Goal: Transaction & Acquisition: Purchase product/service

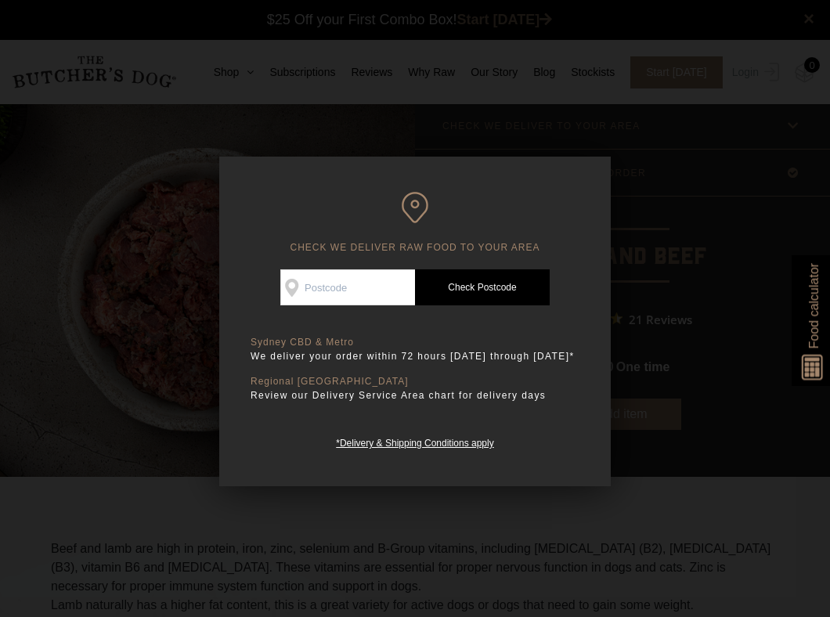
click at [730, 265] on div at bounding box center [415, 308] width 830 height 617
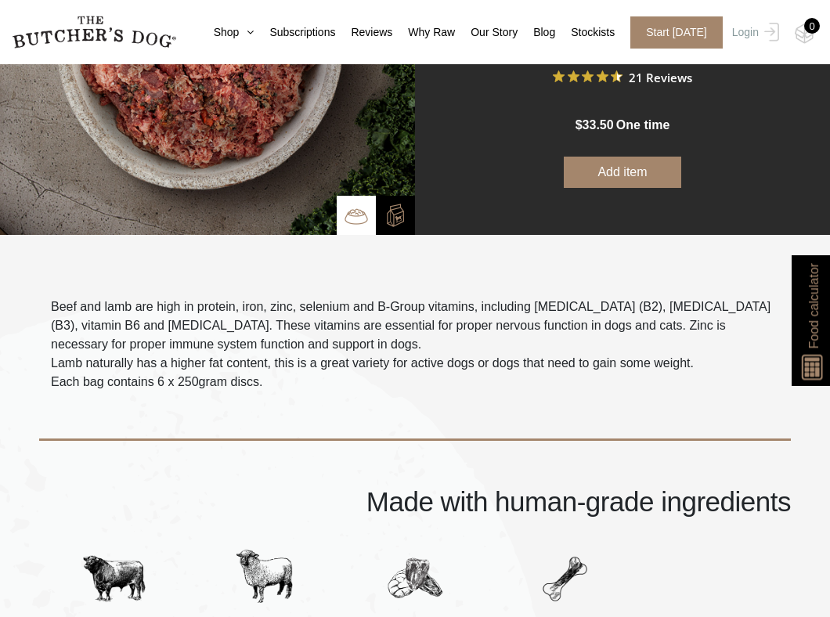
scroll to position [266, 0]
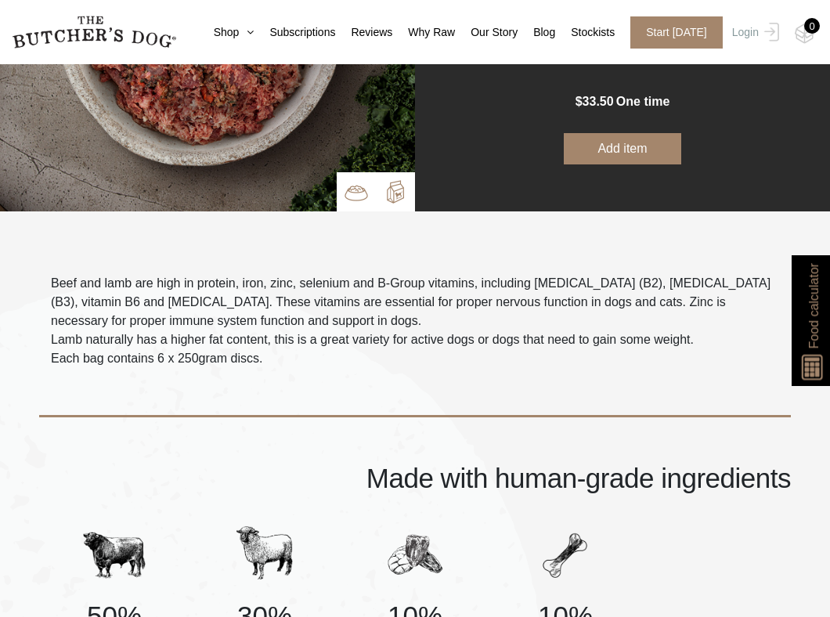
click at [394, 174] on p at bounding box center [395, 191] width 39 height 39
click at [397, 196] on img at bounding box center [395, 191] width 23 height 23
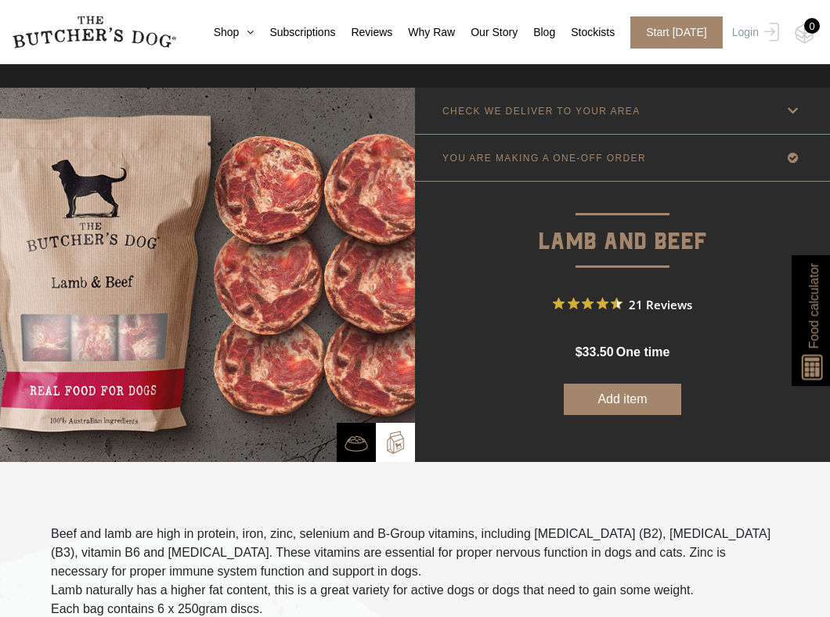
scroll to position [0, 0]
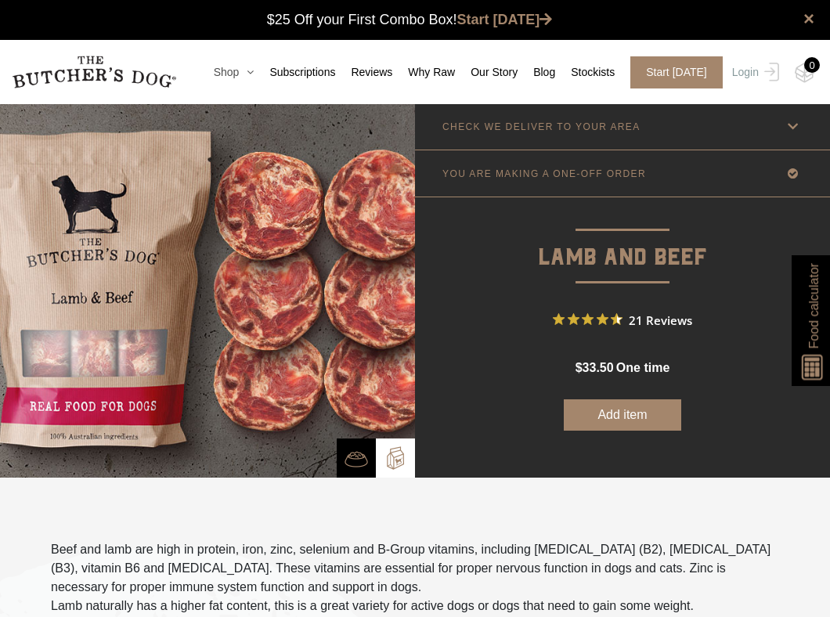
click at [244, 72] on icon at bounding box center [246, 72] width 15 height 11
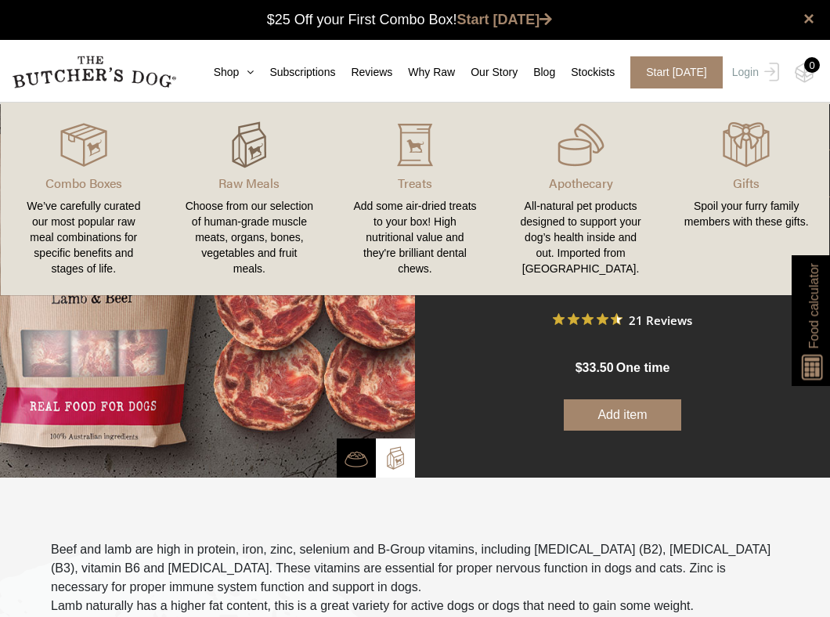
click at [256, 160] on img at bounding box center [248, 144] width 47 height 47
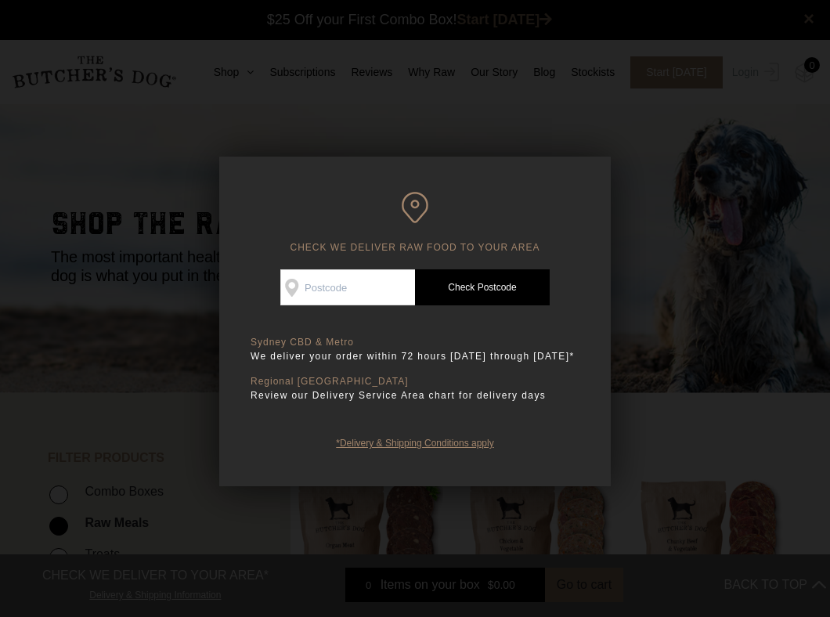
scroll to position [1, 0]
click at [450, 484] on div "CHECK WE DELIVER RAW FOOD TO YOUR AREA Good news! We deliver to your area Check…" at bounding box center [414, 322] width 391 height 330
click at [590, 456] on div "CHECK WE DELIVER RAW FOOD TO YOUR AREA Good news! We deliver to your area Check…" at bounding box center [414, 322] width 391 height 330
click at [586, 537] on div at bounding box center [415, 308] width 830 height 617
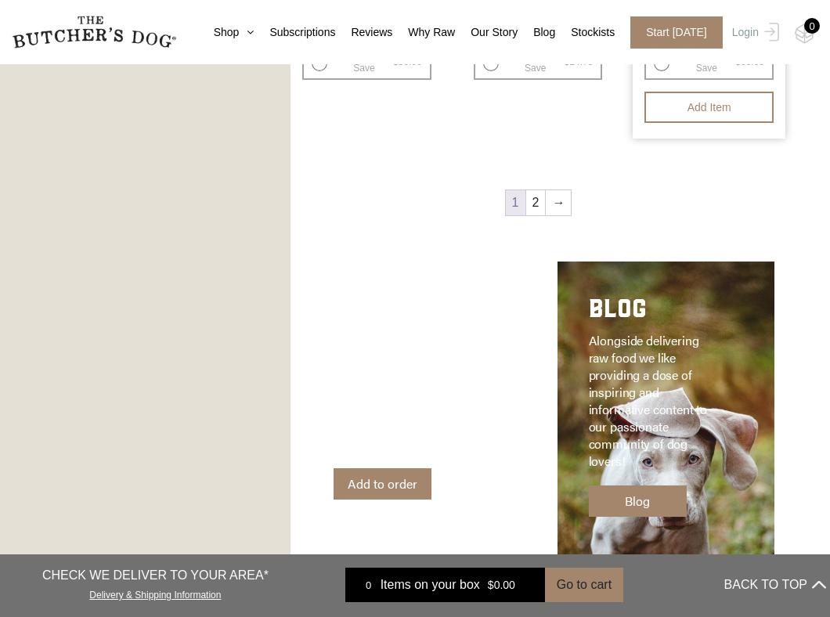
scroll to position [2049, 0]
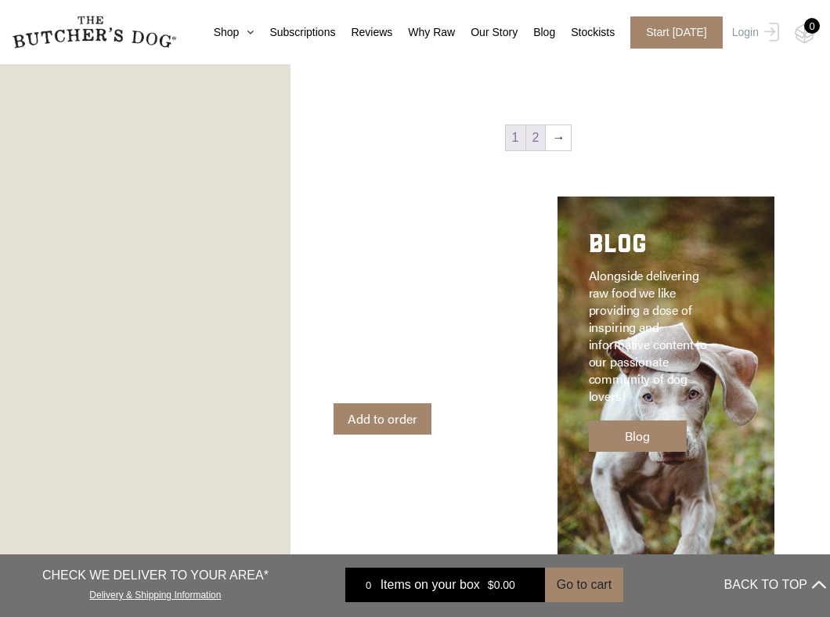
click at [533, 136] on link "2" at bounding box center [536, 137] width 20 height 25
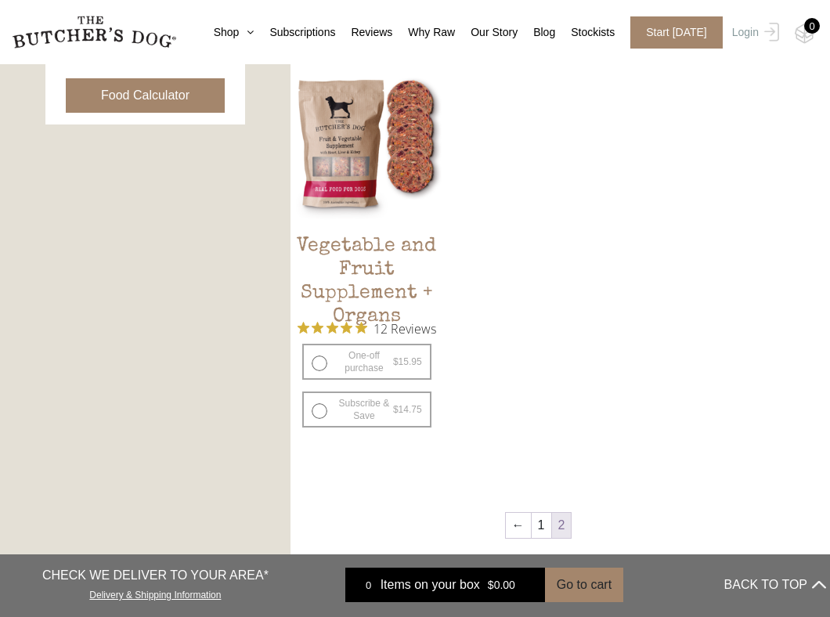
scroll to position [1053, 0]
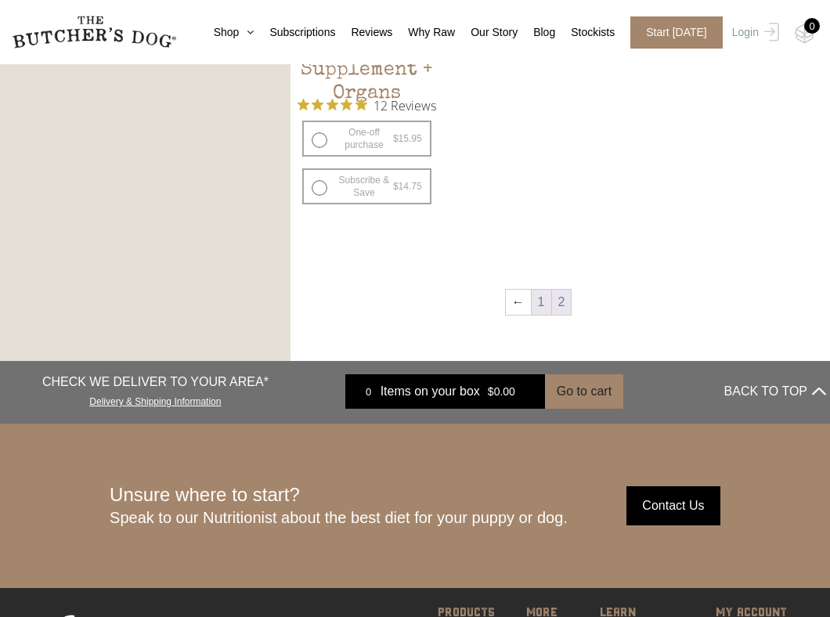
click at [538, 294] on link "1" at bounding box center [542, 302] width 20 height 25
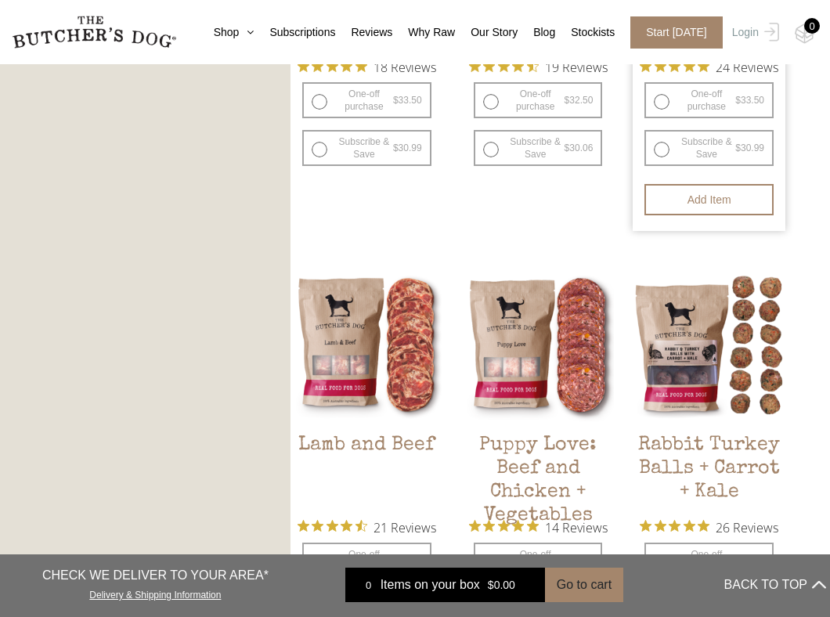
scroll to position [1134, 0]
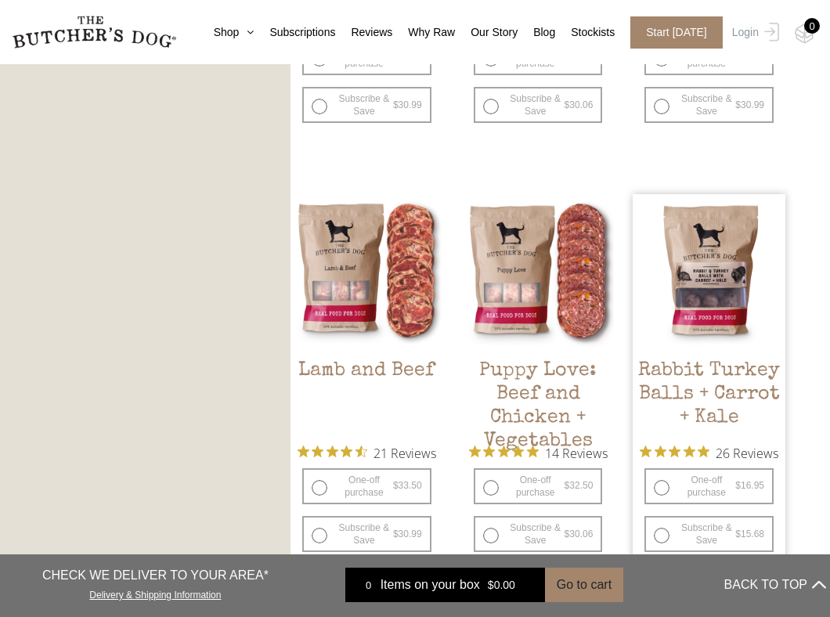
click at [737, 282] on img at bounding box center [708, 270] width 153 height 153
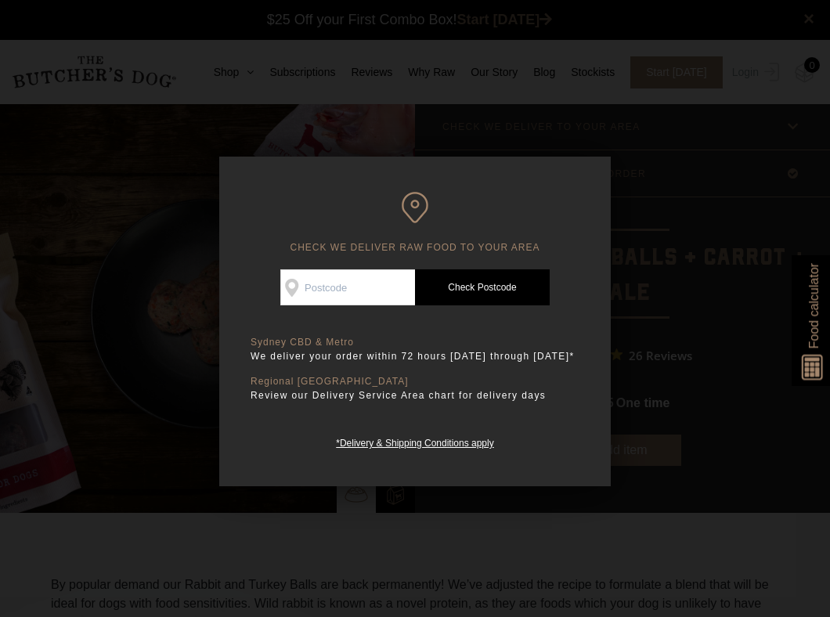
scroll to position [1, 0]
click at [638, 500] on div at bounding box center [415, 308] width 830 height 617
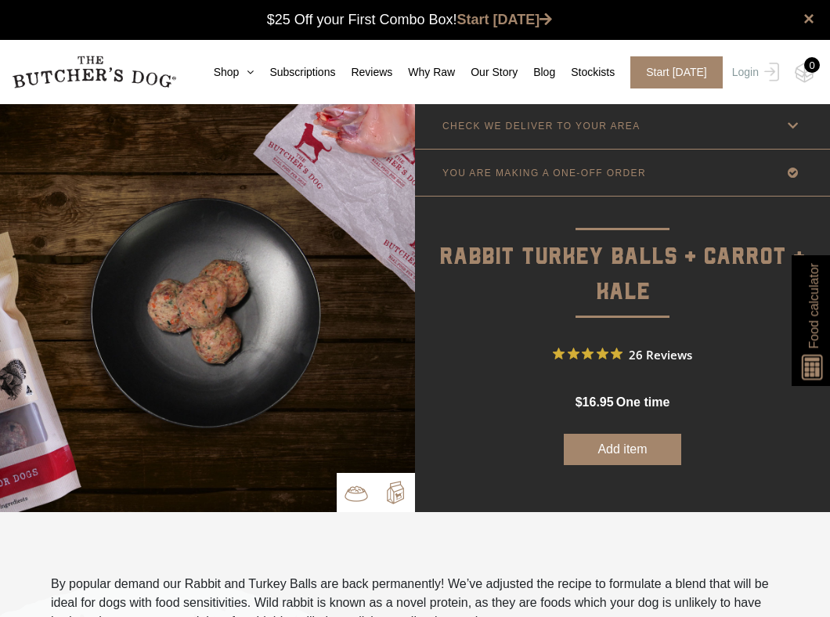
click at [403, 502] on img at bounding box center [395, 492] width 23 height 23
